Goal: Task Accomplishment & Management: Complete application form

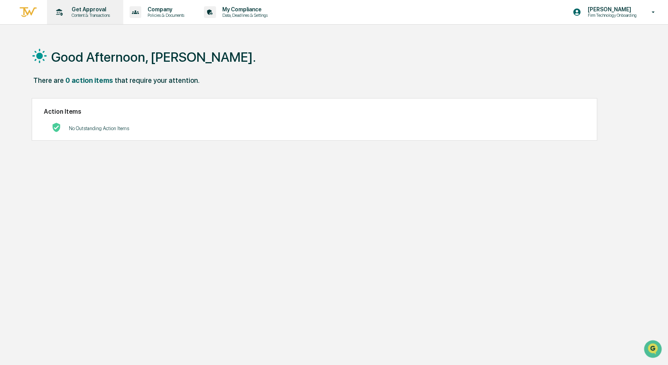
click at [85, 11] on p "Get Approval" at bounding box center [89, 9] width 49 height 6
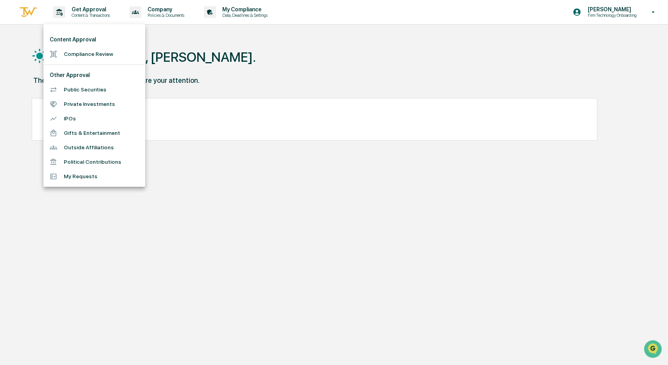
click at [77, 179] on li "My Requests" at bounding box center [94, 176] width 102 height 14
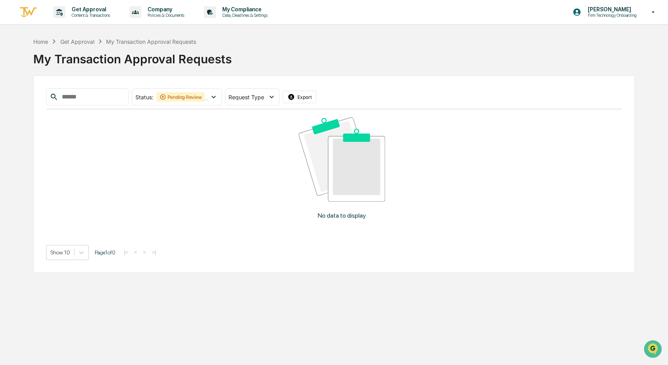
click at [79, 40] on div "Get Approval" at bounding box center [77, 41] width 34 height 7
click at [77, 39] on div "Get Approval" at bounding box center [77, 41] width 34 height 7
click at [83, 7] on p "Get Approval" at bounding box center [89, 9] width 49 height 6
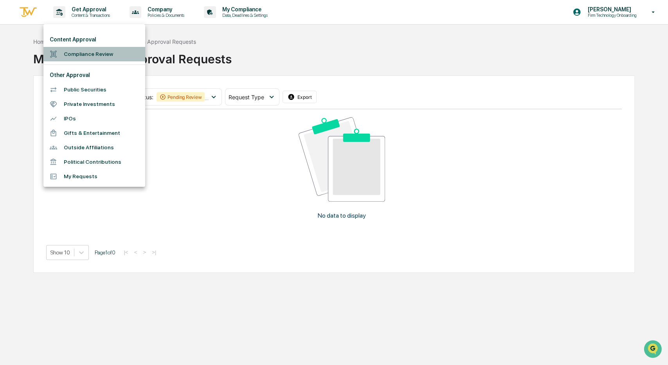
click at [75, 52] on li "Compliance Review" at bounding box center [94, 54] width 102 height 14
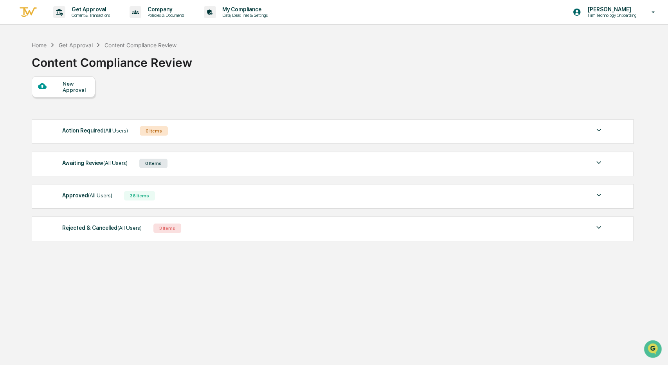
click at [67, 84] on div "New Approval" at bounding box center [76, 87] width 26 height 13
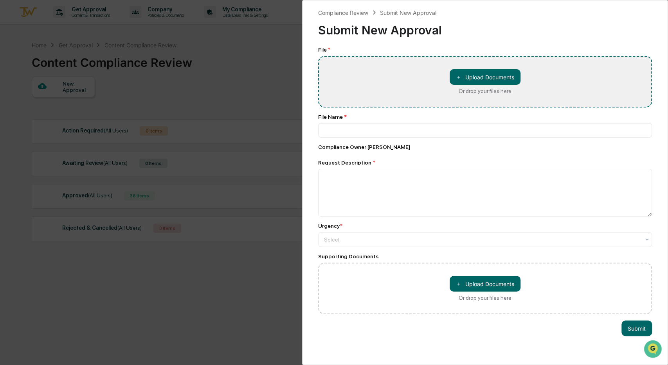
type input "**********"
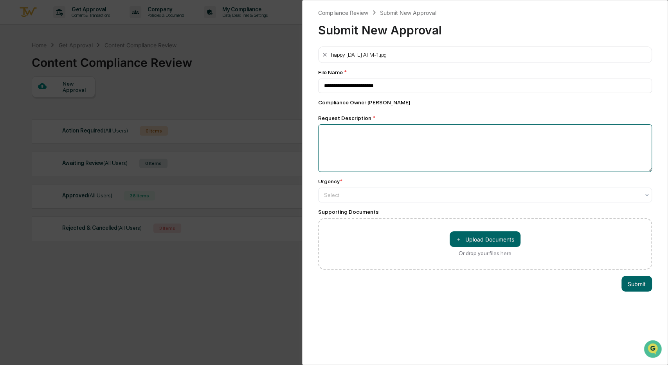
click at [339, 140] on textarea at bounding box center [485, 148] width 334 height 48
paste textarea "**********"
type textarea "**********"
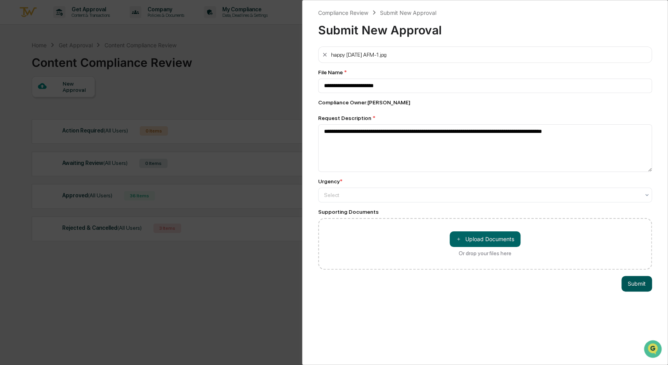
click at [640, 281] on button "Submit" at bounding box center [636, 284] width 31 height 16
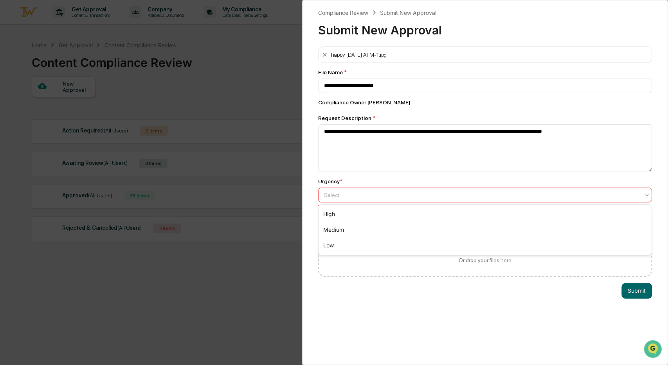
click at [382, 193] on div at bounding box center [482, 195] width 316 height 8
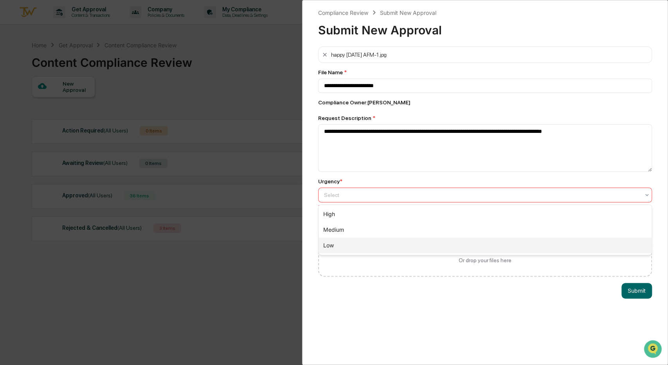
click at [328, 243] on div "Low" at bounding box center [485, 246] width 333 height 16
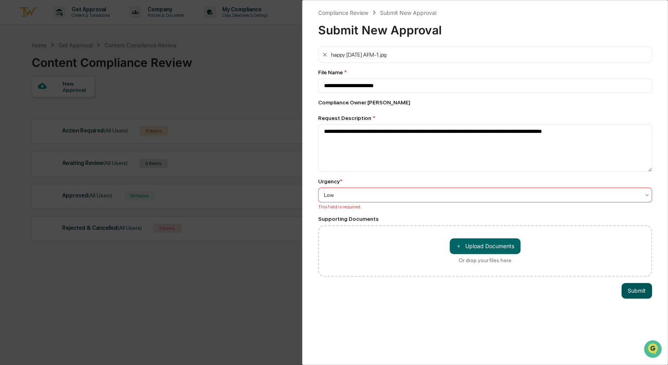
click at [635, 288] on button "Submit" at bounding box center [636, 291] width 31 height 16
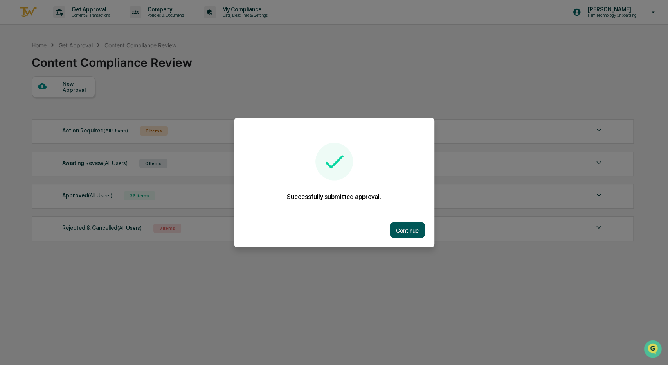
click at [412, 232] on button "Continue" at bounding box center [407, 231] width 35 height 16
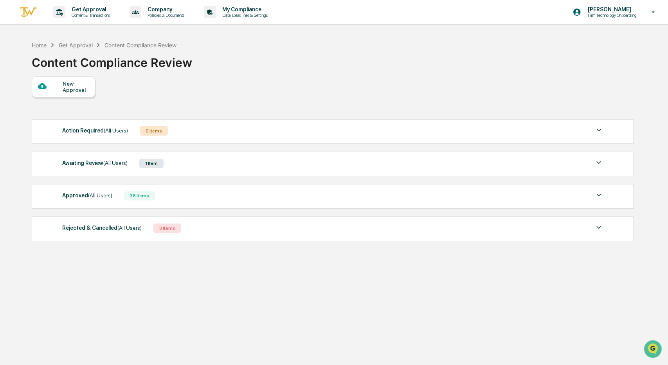
click at [44, 44] on div "Home" at bounding box center [39, 45] width 15 height 7
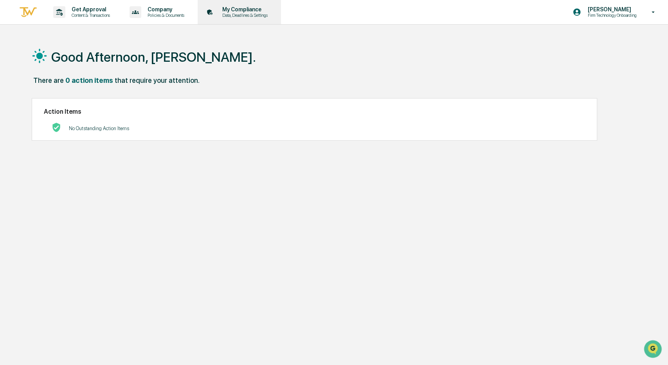
click at [223, 11] on p "My Compliance" at bounding box center [244, 9] width 56 height 6
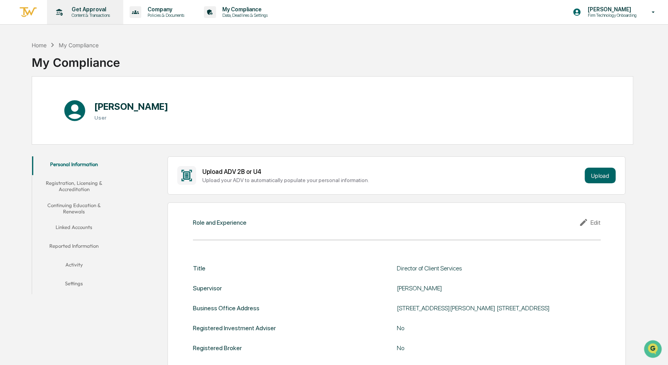
click at [76, 11] on p "Get Approval" at bounding box center [89, 9] width 49 height 6
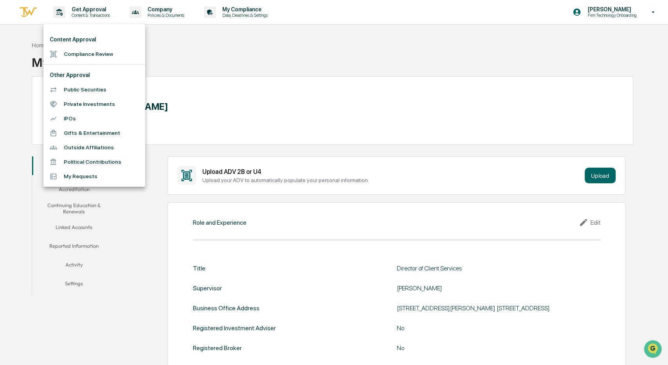
click at [70, 179] on li "My Requests" at bounding box center [94, 176] width 102 height 14
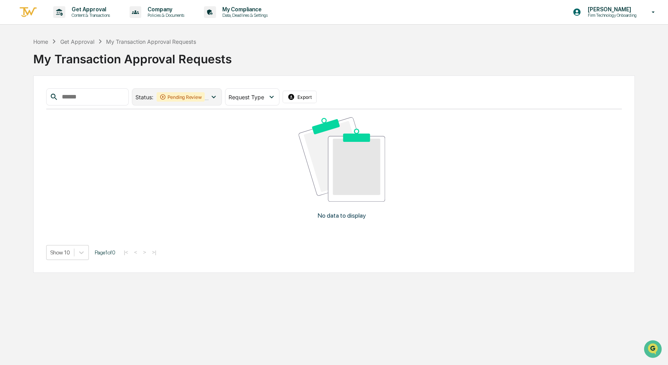
click at [185, 93] on div "Pending Review" at bounding box center [181, 96] width 49 height 9
